Goal: Task Accomplishment & Management: Use online tool/utility

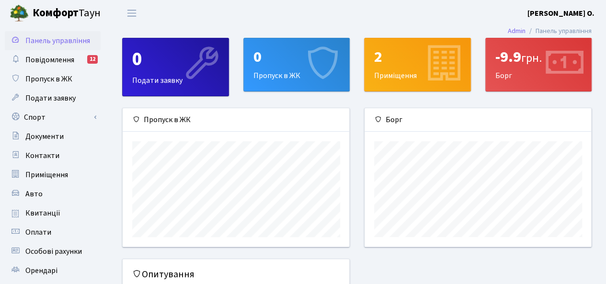
scroll to position [138, 227]
click at [40, 118] on link "Спорт" at bounding box center [53, 117] width 96 height 19
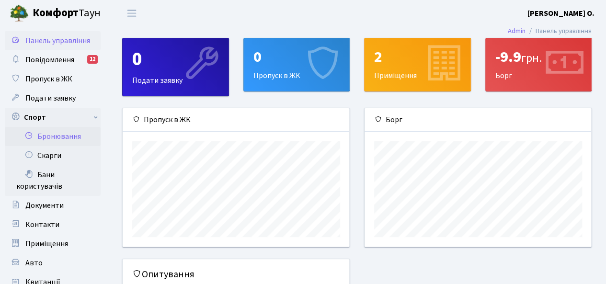
click at [66, 139] on link "Бронювання" at bounding box center [53, 136] width 96 height 19
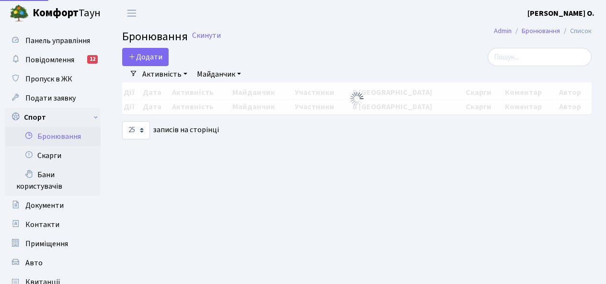
select select "25"
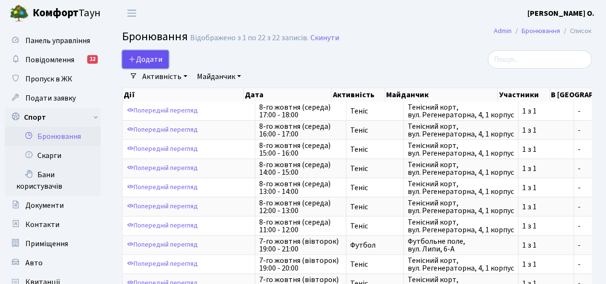
click at [148, 64] on button "Додати" at bounding box center [145, 59] width 46 height 18
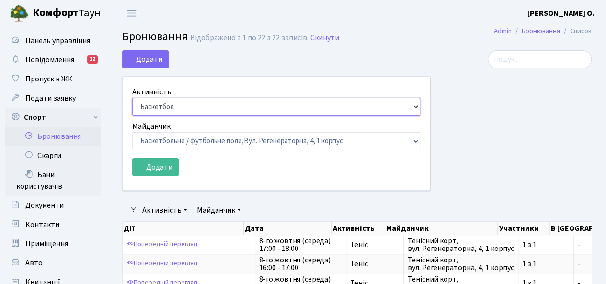
click at [204, 105] on select "Баскетбол Волейбол Йога Катання на роликах Настільний теніс [PERSON_NAME] Фітнес" at bounding box center [276, 107] width 288 height 18
select select "1"
click at [132, 98] on select "Баскетбол Волейбол Йога Катання на роликах Настільний теніс [PERSON_NAME] Фітнес" at bounding box center [276, 107] width 288 height 18
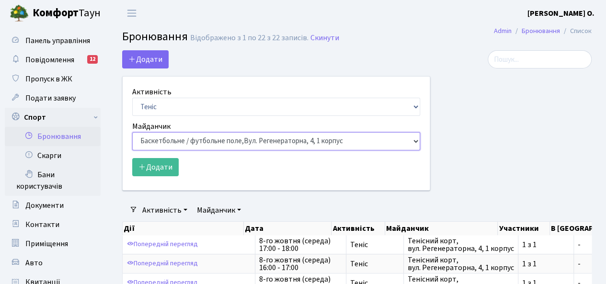
click at [169, 139] on select "Баскетбольне / футбольне поле, Вул. Регенераторна, 4, 1 корпус Баскетбольне пол…" at bounding box center [276, 141] width 288 height 18
select select "1"
click at [132, 132] on select "Баскетбольне / футбольне поле, Вул. Регенераторна, 4, 1 корпус Баскетбольне пол…" at bounding box center [276, 141] width 288 height 18
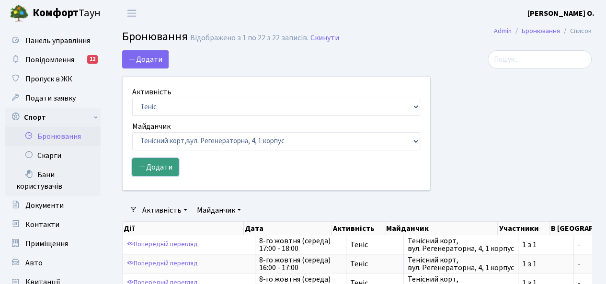
click at [159, 168] on button "Додати" at bounding box center [155, 167] width 46 height 18
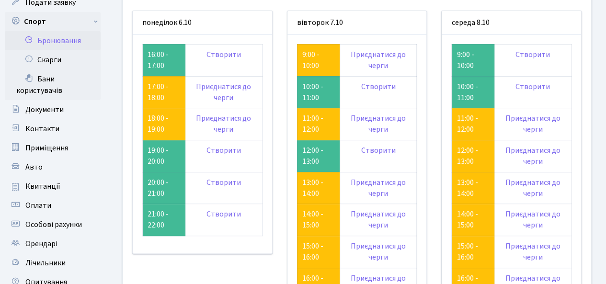
scroll to position [48, 0]
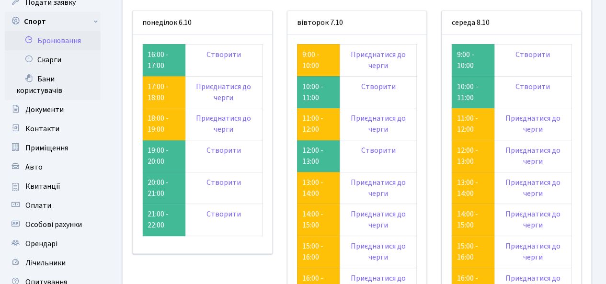
scroll to position [240, 0]
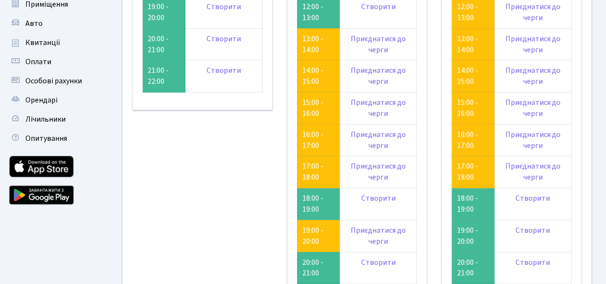
click at [248, 207] on div "понеділок 6.10" at bounding box center [202, 106] width 155 height 479
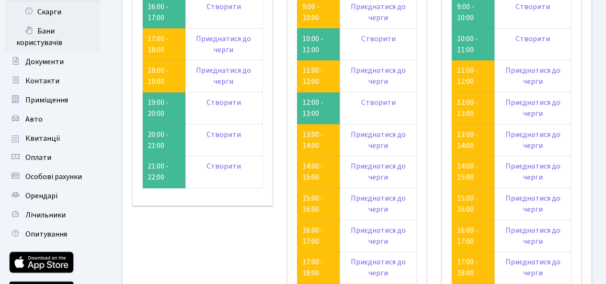
scroll to position [48, 0]
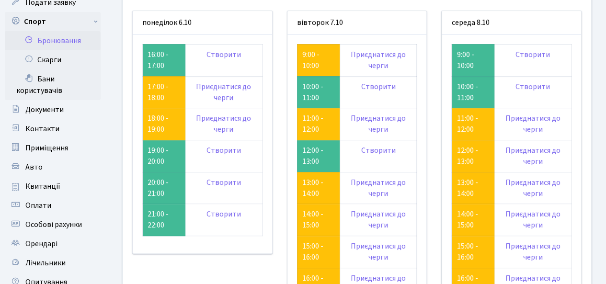
click at [278, 259] on div "понеділок 6.10" at bounding box center [202, 250] width 155 height 479
click at [241, 269] on div "понеділок 6.10" at bounding box center [202, 250] width 155 height 479
click at [281, 72] on div "вівторок 7.10 9:00 - 10:00 Приєднатися до черги Створити" at bounding box center [357, 250] width 155 height 479
click at [282, 89] on div "вівторок 7.10 9:00 - 10:00 Приєднатися до черги Створити" at bounding box center [357, 250] width 155 height 479
click at [278, 97] on div "понеділок 6.10" at bounding box center [202, 250] width 155 height 479
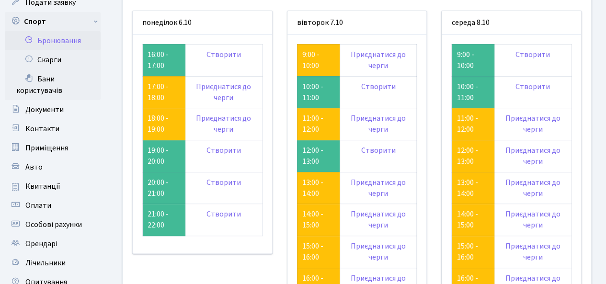
click at [279, 90] on div "понеділок 6.10" at bounding box center [202, 250] width 155 height 479
click at [277, 96] on div "понеділок 6.10" at bounding box center [202, 250] width 155 height 479
click at [280, 100] on div "вівторок 7.10 9:00 - 10:00 Приєднатися до черги Створити" at bounding box center [357, 250] width 155 height 479
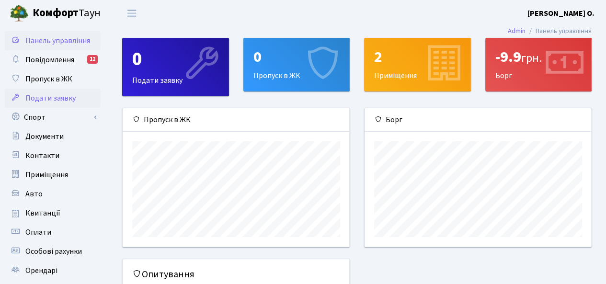
scroll to position [138, 227]
click at [35, 120] on link "Спорт" at bounding box center [53, 117] width 96 height 19
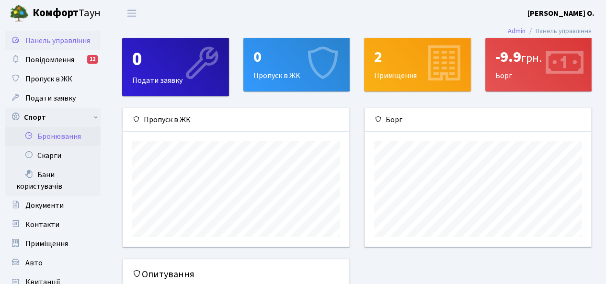
click at [62, 138] on link "Бронювання" at bounding box center [53, 136] width 96 height 19
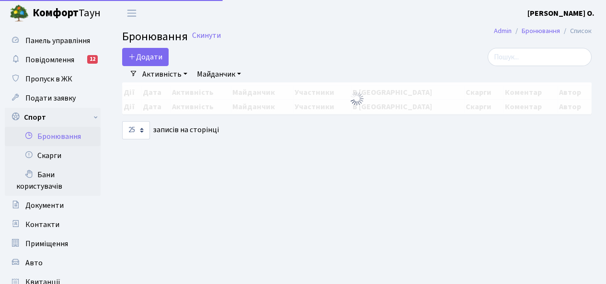
select select "25"
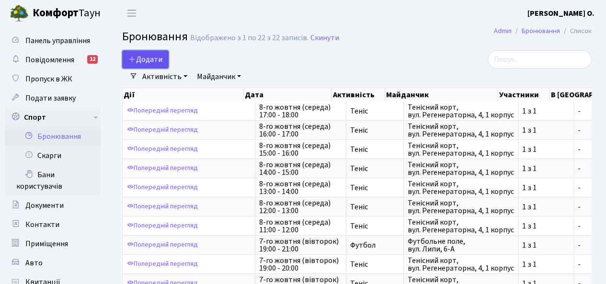
click at [168, 57] on button "Додати" at bounding box center [145, 59] width 46 height 18
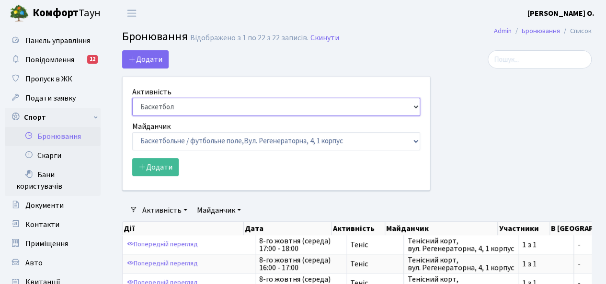
click at [182, 103] on select "Баскетбол Волейбол Йога Катання на роликах Настільний теніс Теніс Футбол Фітнес" at bounding box center [276, 107] width 288 height 18
select select "1"
click at [132, 98] on select "Баскетбол Волейбол Йога Катання на роликах Настільний теніс Теніс Футбол Фітнес" at bounding box center [276, 107] width 288 height 18
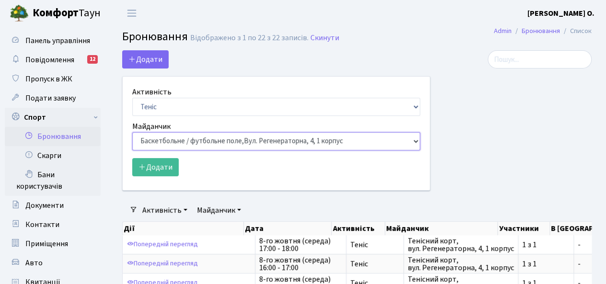
click at [166, 143] on select "Баскетбольне / футбольне поле, Вул. Регенераторна, 4, 1 корпус Баскетбольне пол…" at bounding box center [276, 141] width 288 height 18
select select "1"
click at [132, 132] on select "Баскетбольне / футбольне поле, Вул. Регенераторна, 4, 1 корпус Баскетбольне пол…" at bounding box center [276, 141] width 288 height 18
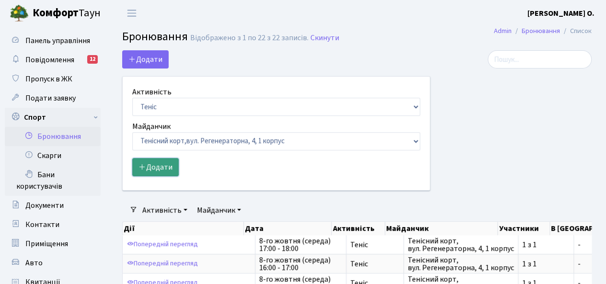
click at [153, 169] on button "Додати" at bounding box center [155, 167] width 46 height 18
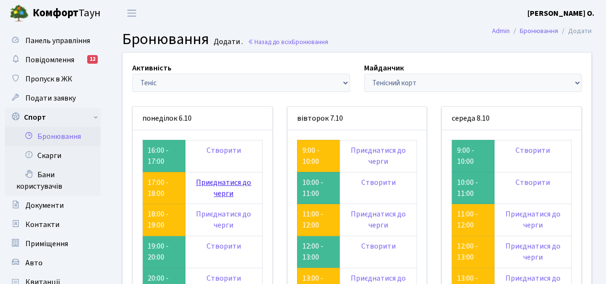
scroll to position [48, 0]
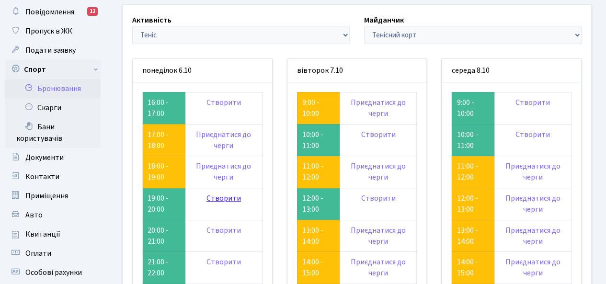
click at [231, 196] on link "Створити" at bounding box center [224, 198] width 35 height 11
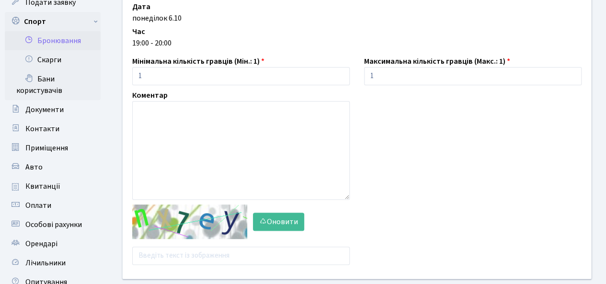
scroll to position [144, 0]
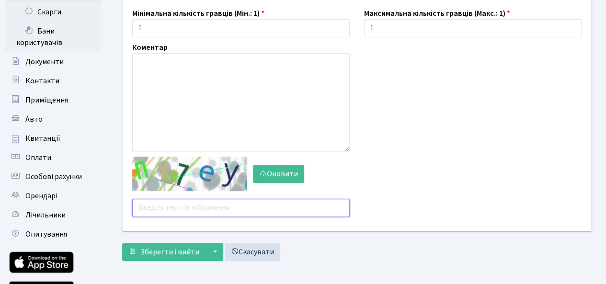
click at [162, 204] on input "text" at bounding box center [241, 208] width 218 height 18
type input "nqnxe"
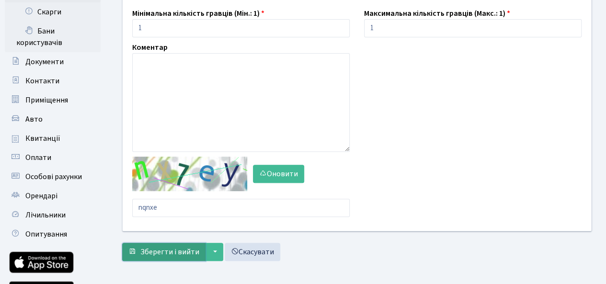
click at [170, 254] on span "Зберегти і вийти" at bounding box center [169, 252] width 59 height 11
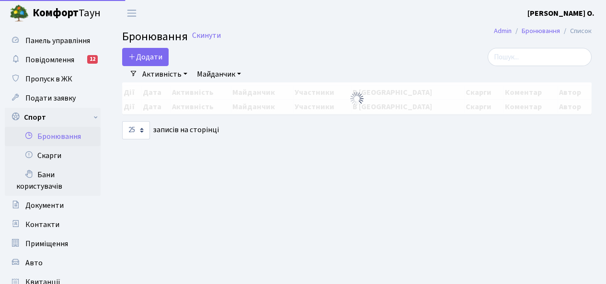
select select "25"
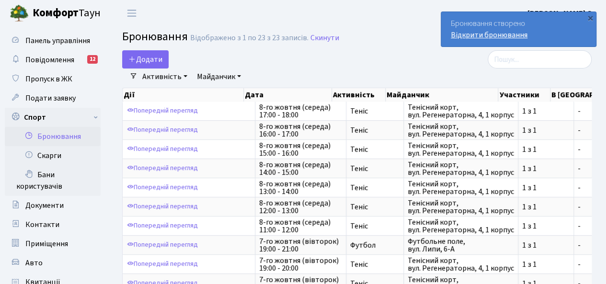
click at [472, 33] on link "Відкрити бронювання" at bounding box center [489, 35] width 77 height 11
